Goal: Information Seeking & Learning: Understand process/instructions

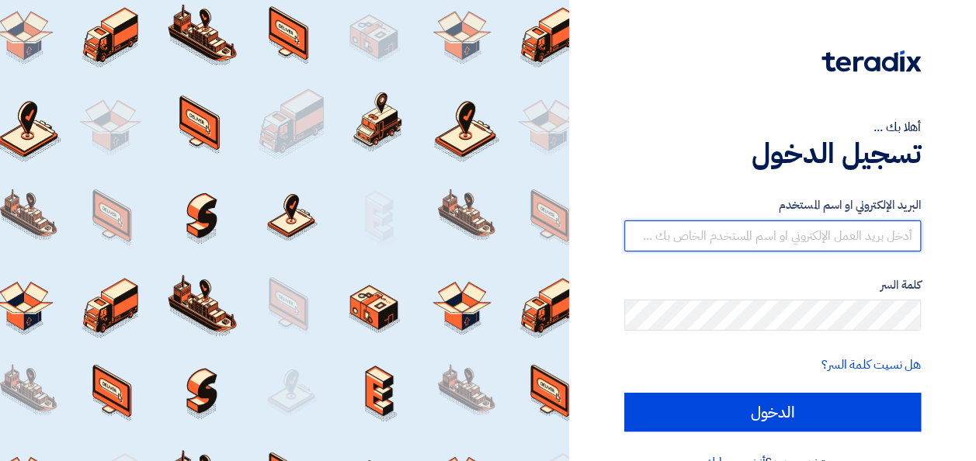
type input "[EMAIL_ADDRESS][DOMAIN_NAME]"
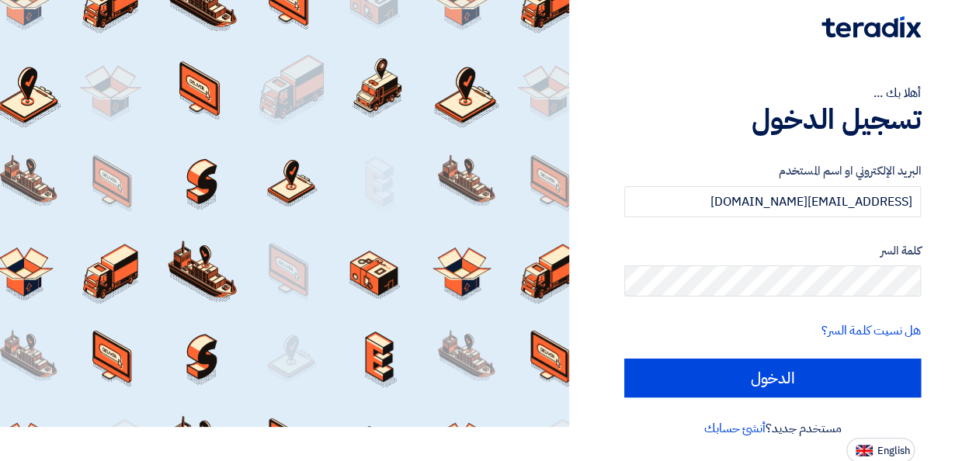
scroll to position [36, 0]
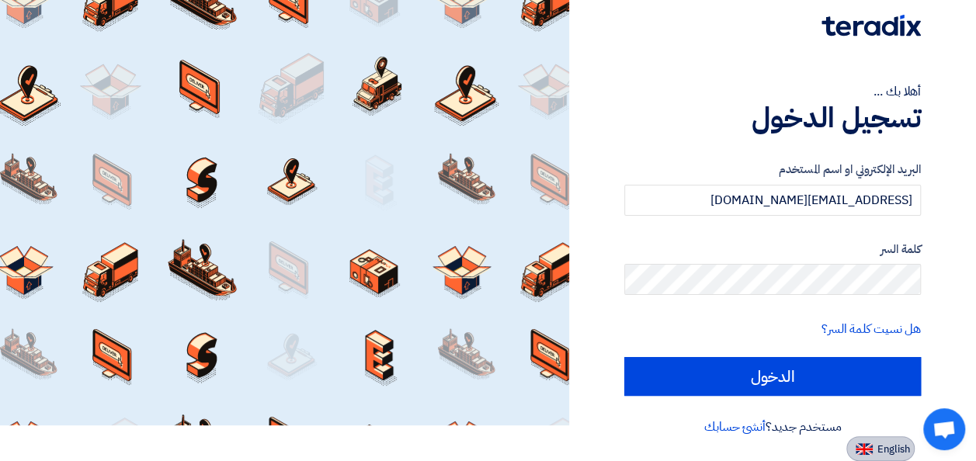
click at [893, 458] on button "English" at bounding box center [880, 448] width 68 height 25
type input "Sign in"
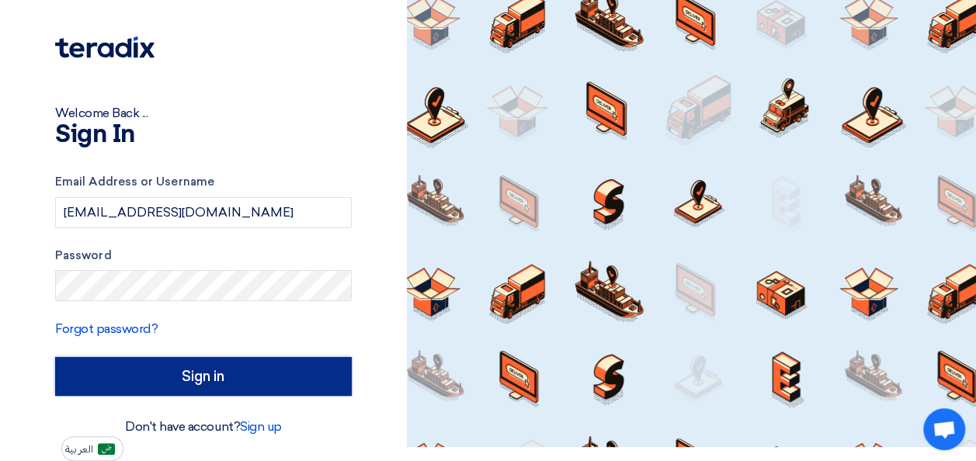
click at [172, 394] on input "Sign in" at bounding box center [203, 376] width 297 height 39
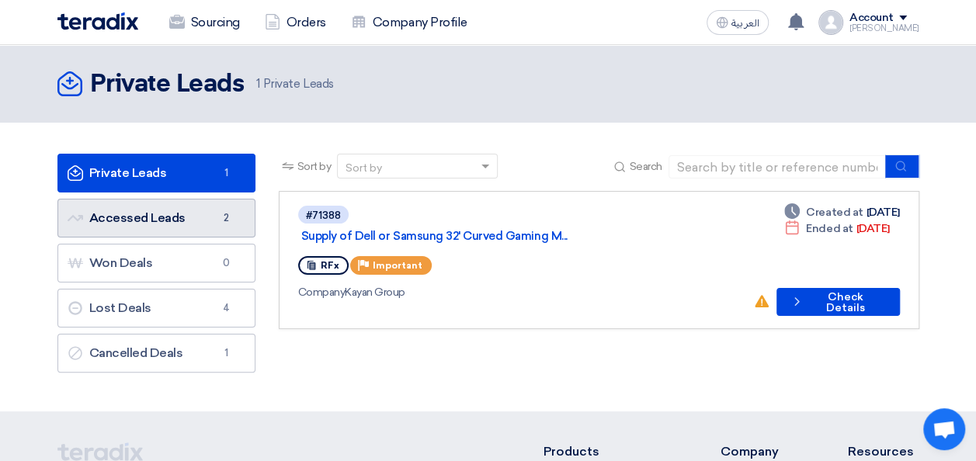
click at [154, 215] on link "Accessed Leads Accessed Leads 2" at bounding box center [156, 218] width 198 height 39
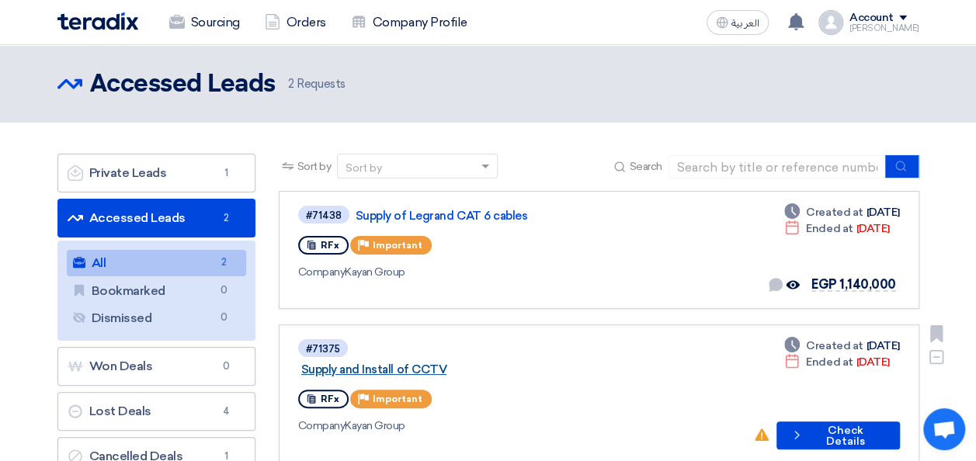
click at [464, 363] on link "Supply and Install of CCTV" at bounding box center [495, 370] width 388 height 14
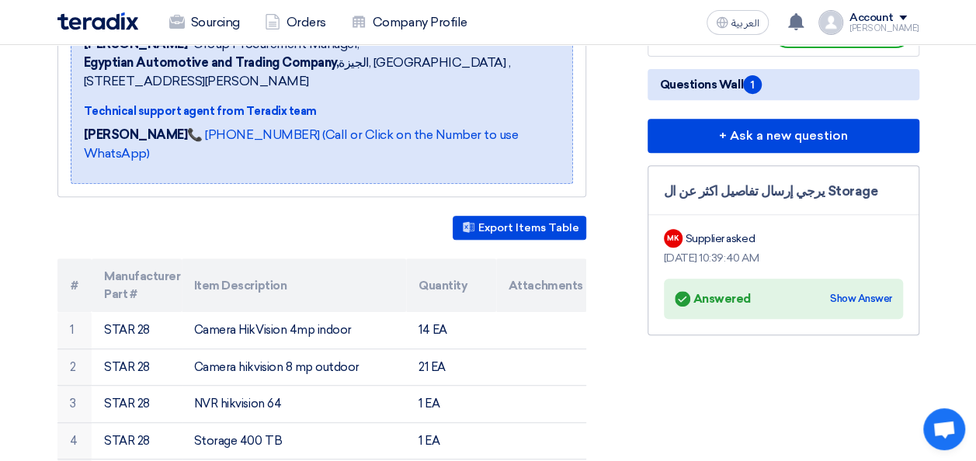
scroll to position [311, 0]
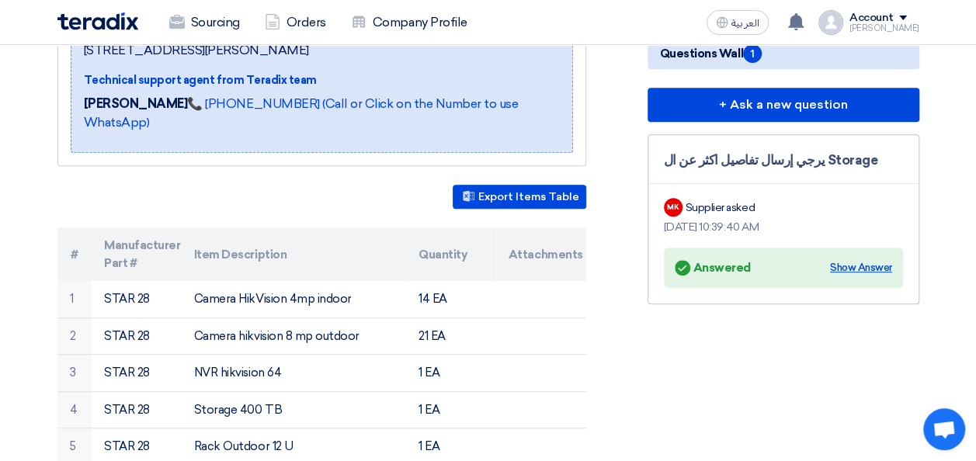
click at [866, 265] on div "Show Answer" at bounding box center [861, 268] width 62 height 16
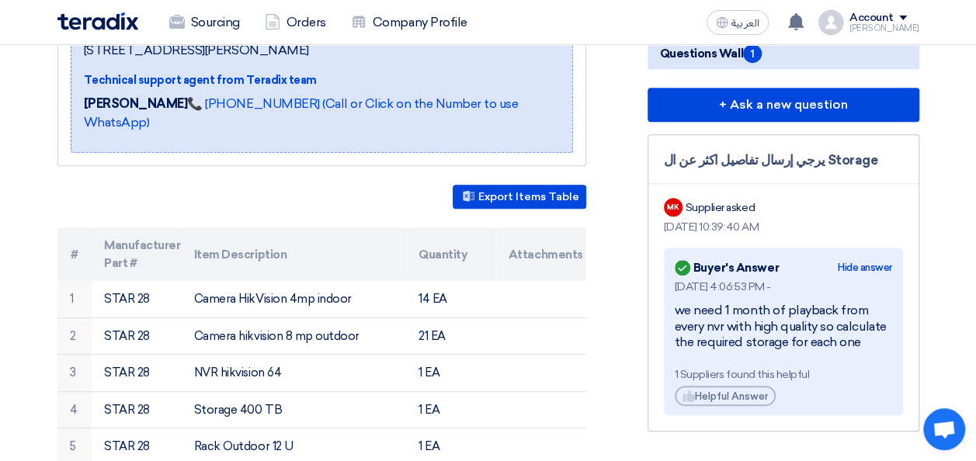
drag, startPoint x: 863, startPoint y: 349, endPoint x: 807, endPoint y: 346, distance: 56.8
click at [807, 346] on div "[DATE] 4:06:53 PM - we need 1 month of playback from every nvr with high qualit…" at bounding box center [783, 342] width 217 height 127
click at [807, 346] on div "we need 1 month of playback from every nvr with high quality so calculate the r…" at bounding box center [783, 327] width 217 height 48
drag, startPoint x: 860, startPoint y: 340, endPoint x: 678, endPoint y: 307, distance: 184.6
click at [678, 307] on div "we need 1 month of playback from every nvr with high quality so calculate the r…" at bounding box center [783, 327] width 217 height 48
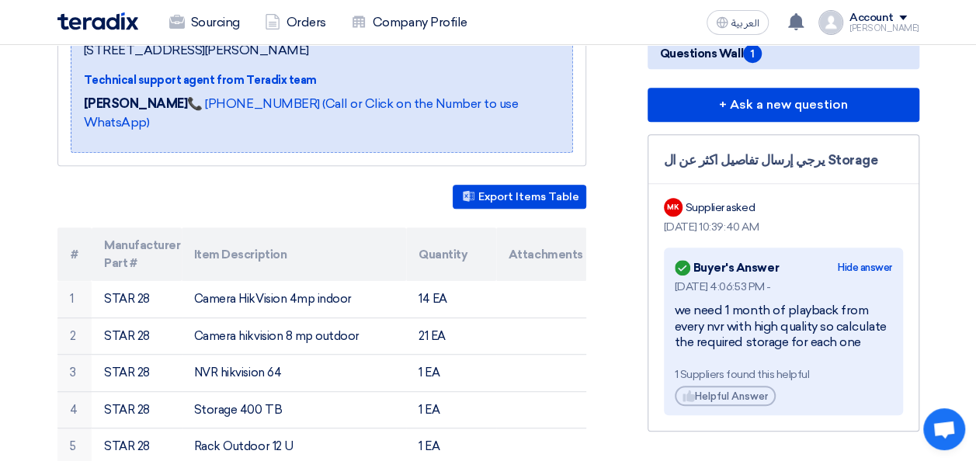
copy div "we need 1 month of playback from every nvr with high quality so calculate the r…"
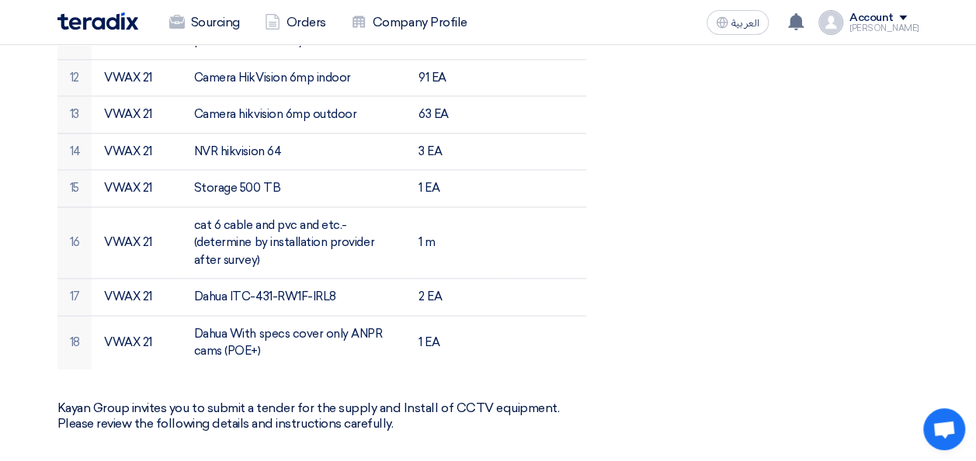
scroll to position [1036, 0]
